Goal: Book appointment/travel/reservation

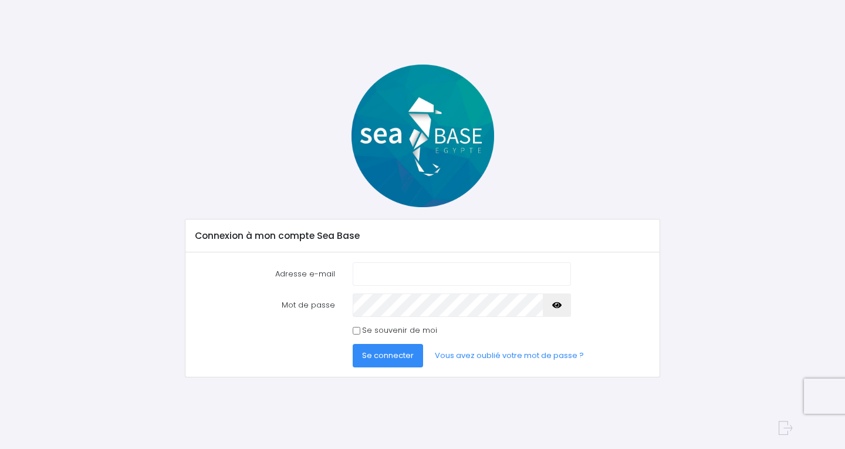
type input "[EMAIL_ADDRESS][DOMAIN_NAME]"
click at [385, 353] on span "Se connecter" at bounding box center [388, 355] width 52 height 11
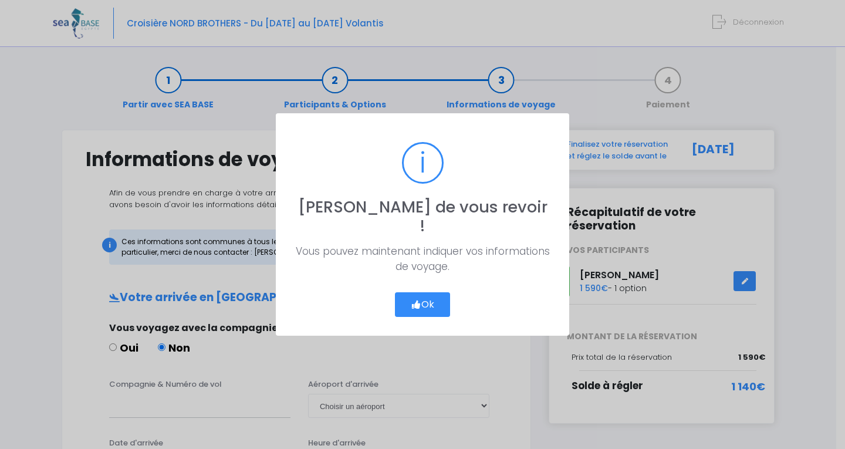
click at [416, 305] on icon "button" at bounding box center [416, 305] width 11 height 0
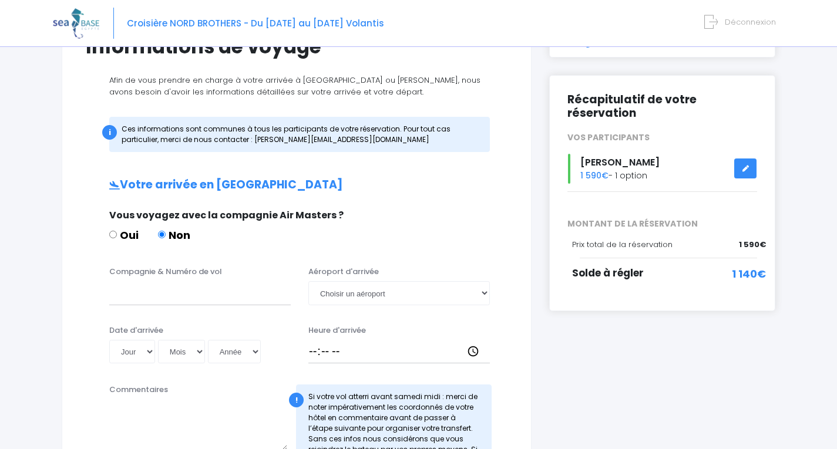
scroll to position [112, 0]
click at [740, 170] on link at bounding box center [745, 169] width 22 height 21
click at [745, 169] on icon at bounding box center [745, 169] width 8 height 0
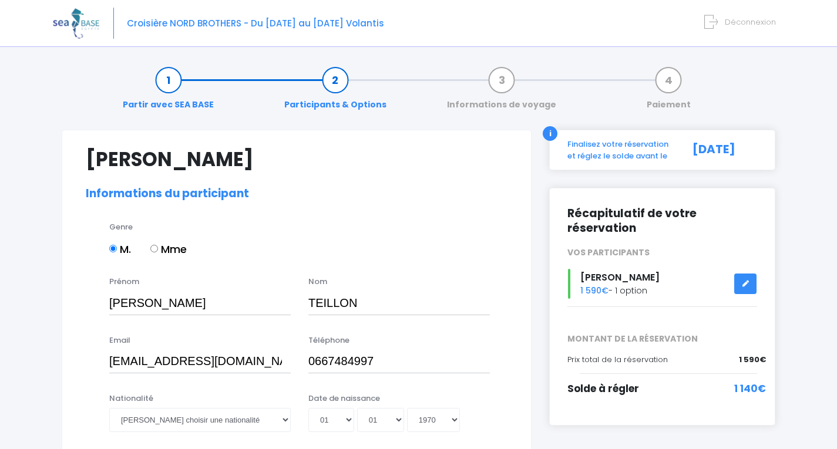
select select "N2"
select select "44/45"
select select "M"
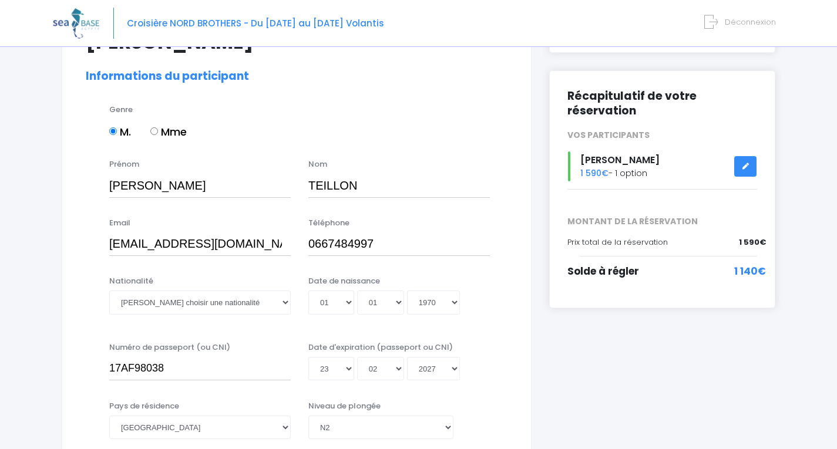
scroll to position [235, 0]
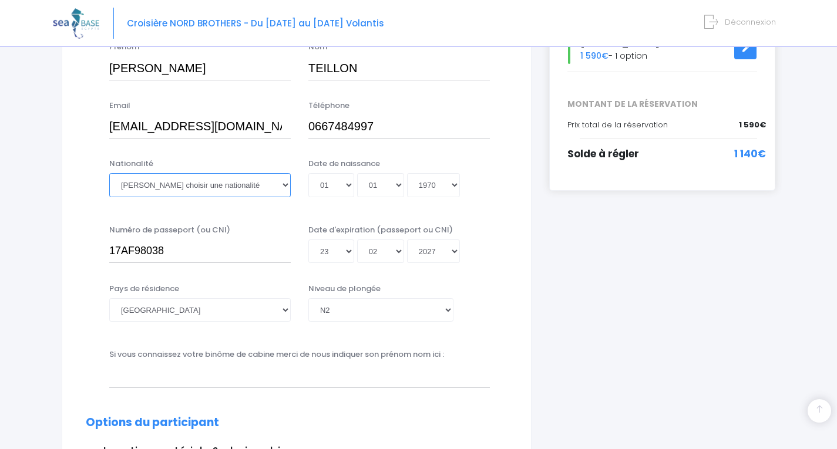
click at [168, 189] on select "Veuillez choisir une nationalité [DEMOGRAPHIC_DATA] Algerienne Allemande [GEOGR…" at bounding box center [199, 184] width 181 height 23
select select "Française"
click at [109, 173] on select "Veuillez choisir une nationalité [DEMOGRAPHIC_DATA] Algerienne Allemande [GEOGR…" at bounding box center [199, 184] width 181 height 23
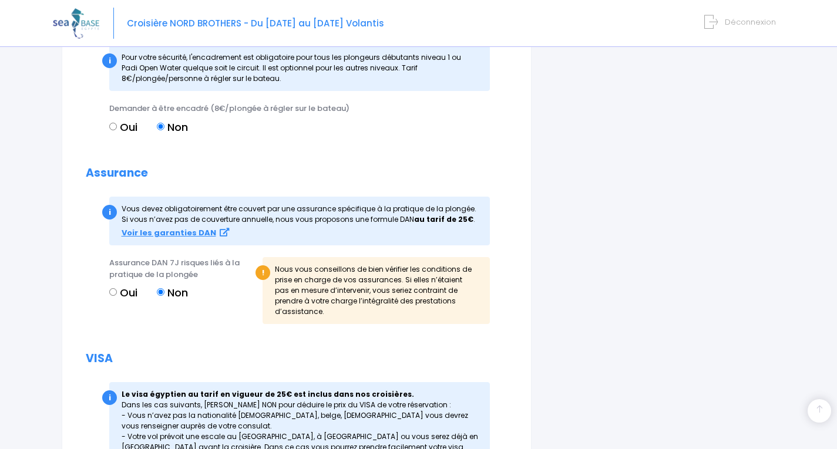
scroll to position [1491, 0]
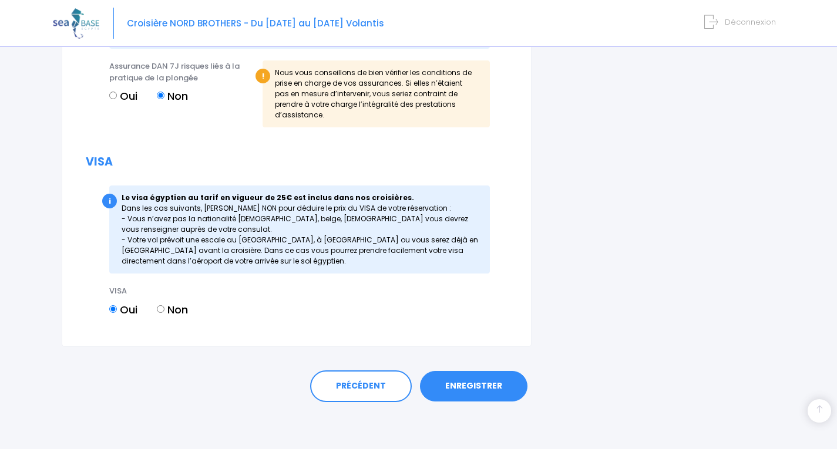
click at [441, 385] on link "ENREGISTRER" at bounding box center [473, 386] width 107 height 31
